Goal: Task Accomplishment & Management: Manage account settings

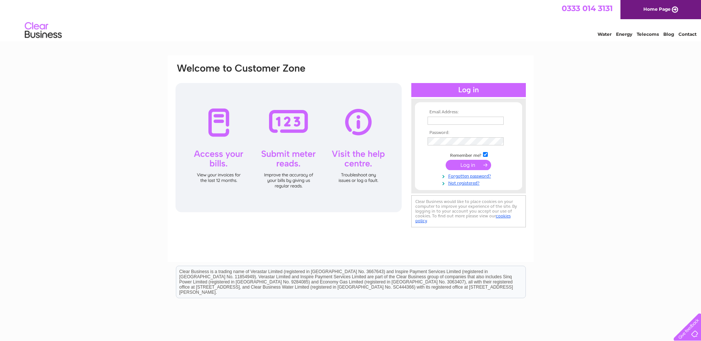
type input "[EMAIL_ADDRESS][PERSON_NAME][DOMAIN_NAME]"
click at [472, 164] on input "submit" at bounding box center [468, 165] width 45 height 10
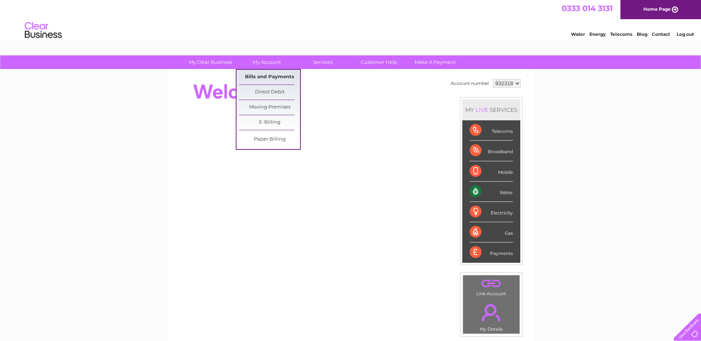
click at [259, 78] on link "Bills and Payments" at bounding box center [269, 77] width 61 height 15
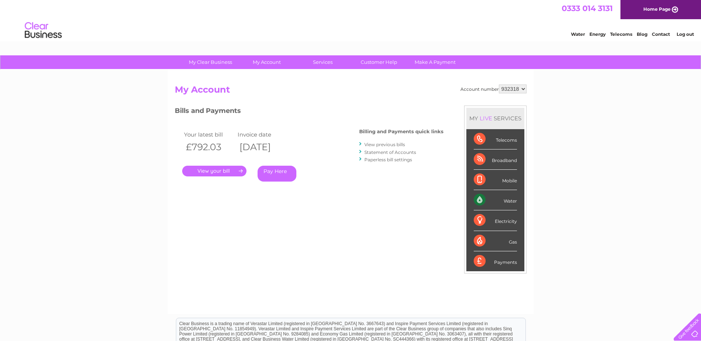
click at [217, 169] on link "." at bounding box center [214, 171] width 64 height 11
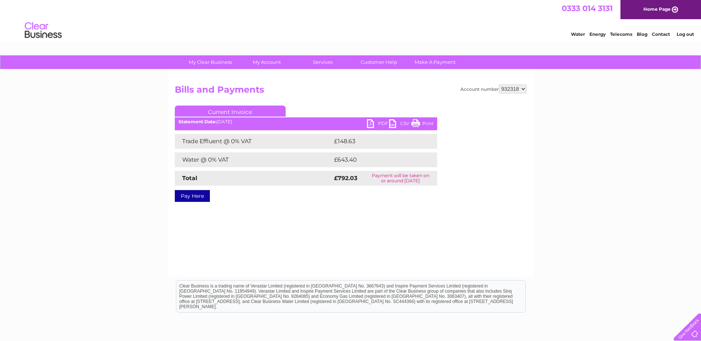
click at [379, 123] on link "PDF" at bounding box center [378, 124] width 22 height 11
